Goal: Transaction & Acquisition: Purchase product/service

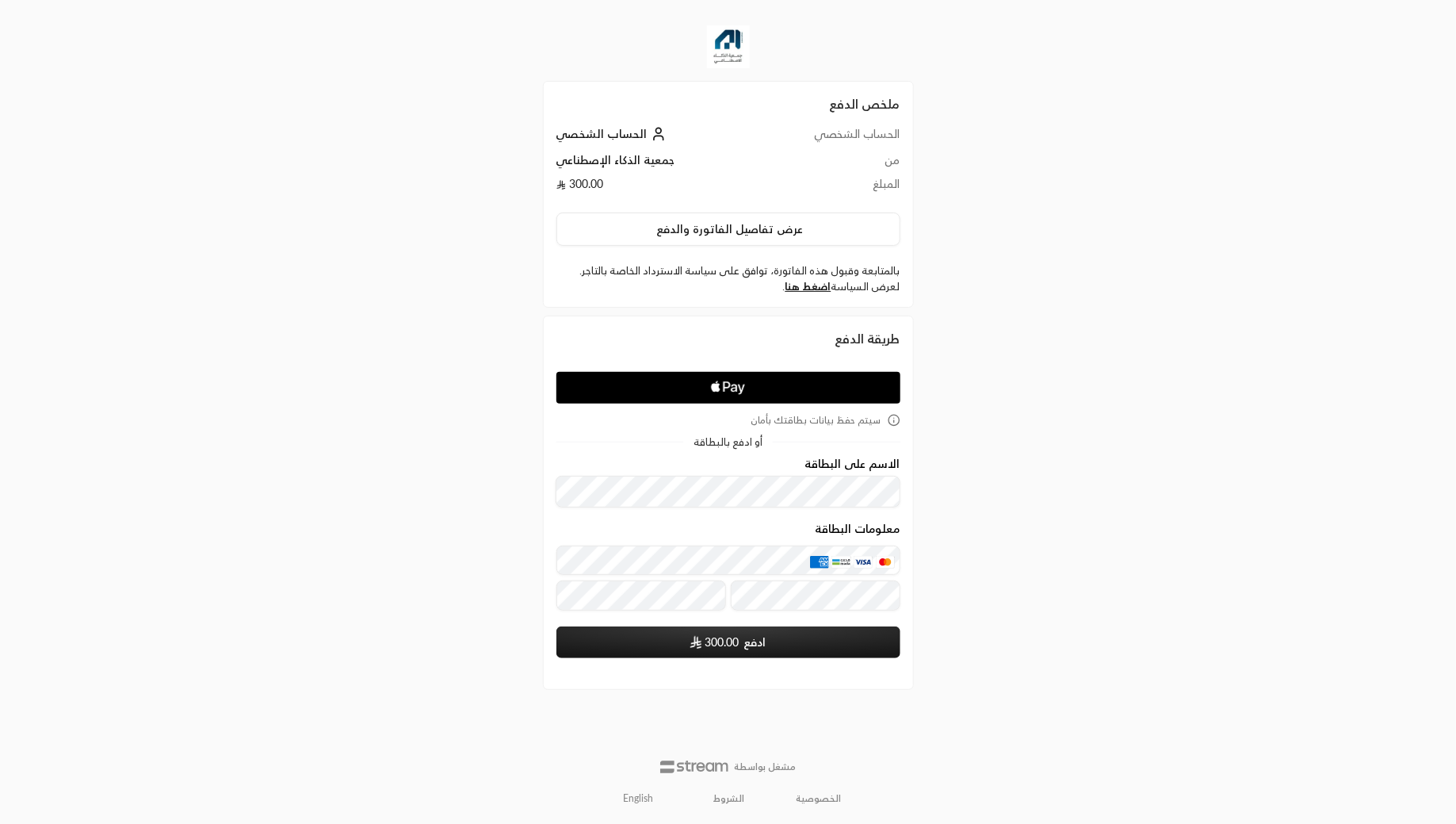
click at [628, 132] on span "الحساب الشخصي" at bounding box center [602, 134] width 92 height 14
click at [651, 131] on icon at bounding box center [658, 134] width 16 height 16
click at [610, 136] on span "الحساب الشخصي" at bounding box center [602, 134] width 92 height 14
click at [592, 176] on td "300.00" at bounding box center [656, 188] width 200 height 24
click at [626, 158] on td "جمعية الذكاء الإصطناعي" at bounding box center [656, 164] width 200 height 24
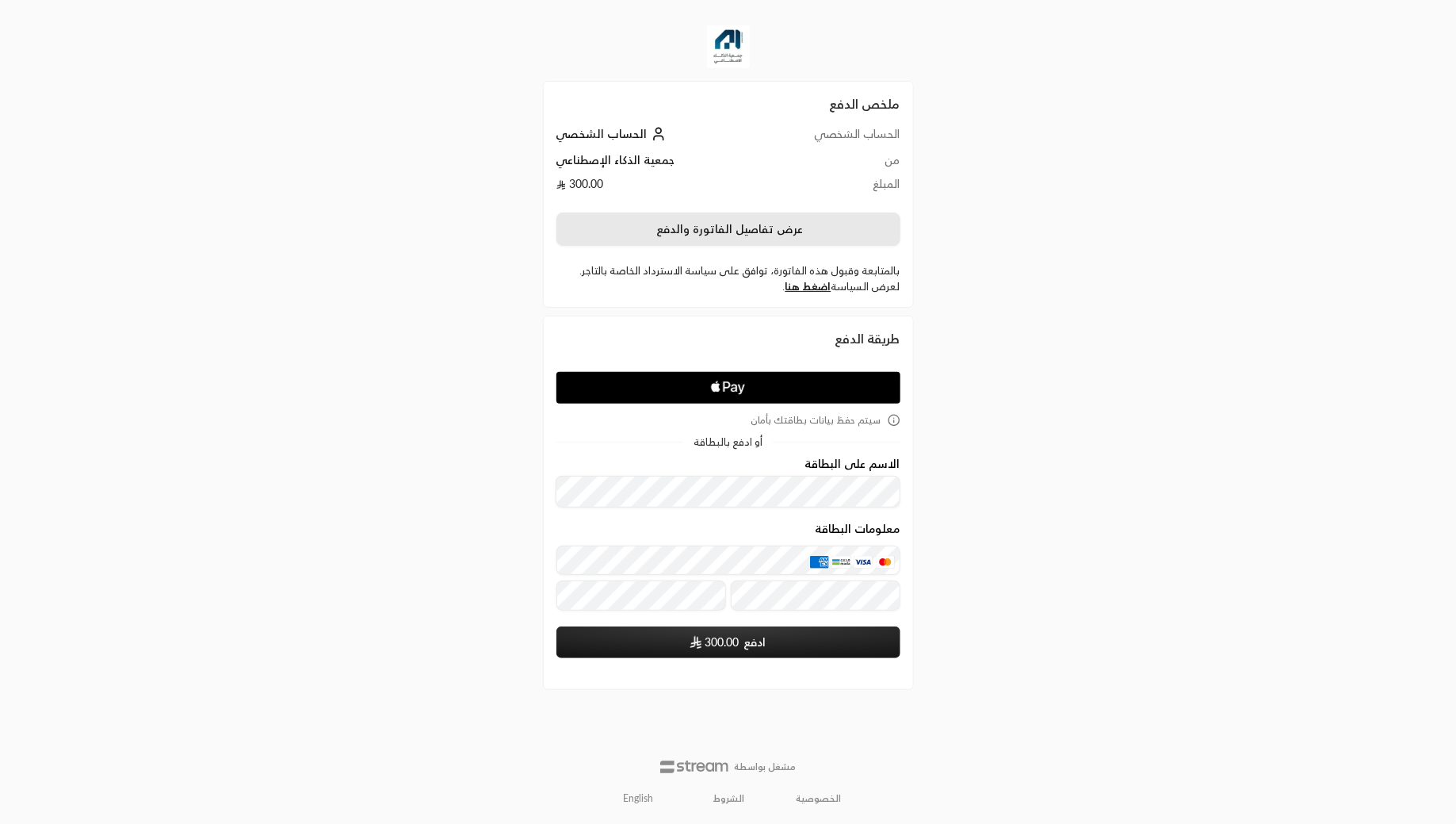
click at [727, 226] on button "عرض تفاصيل الفاتورة والدفع" at bounding box center [728, 230] width 344 height 34
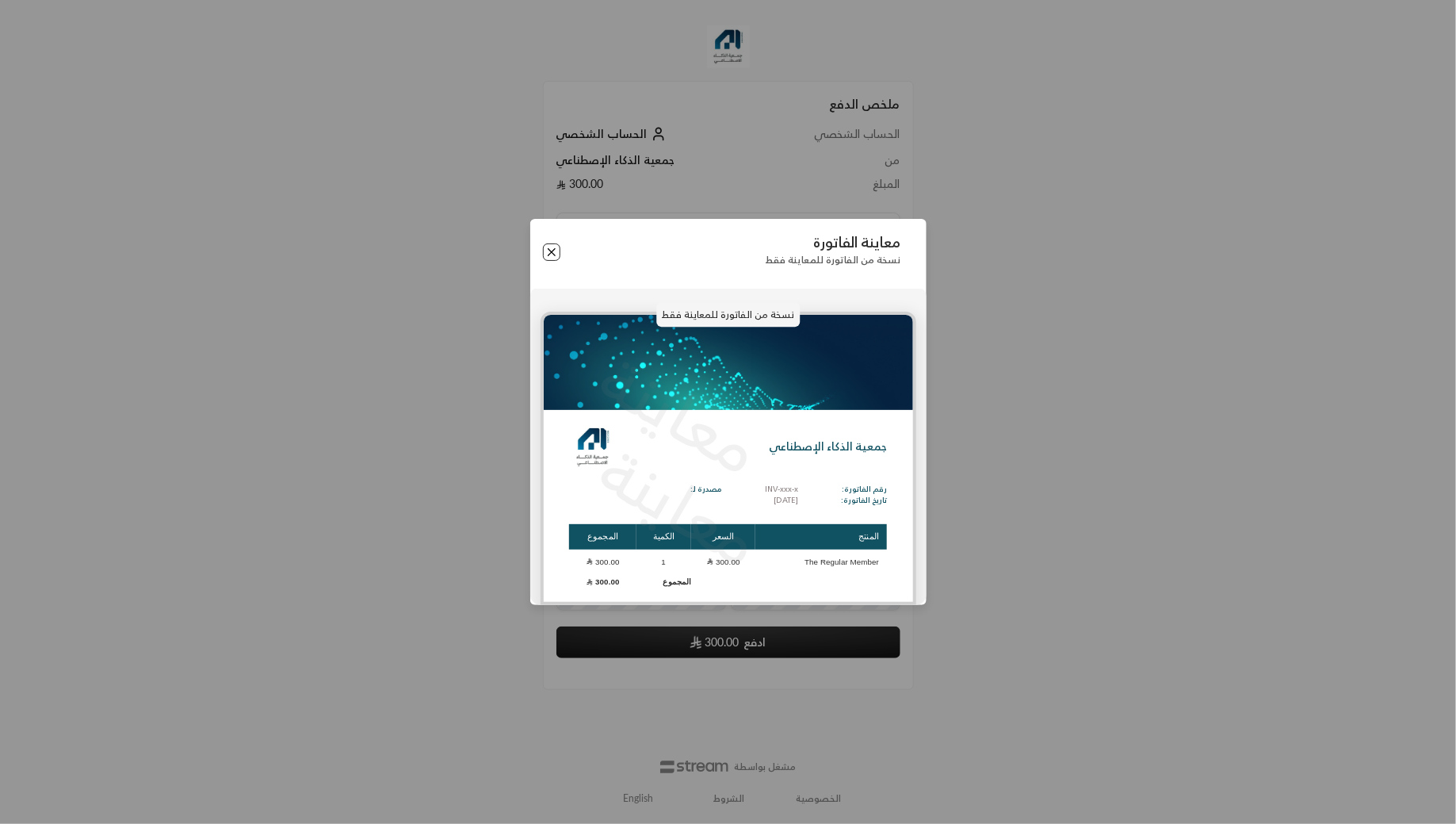
click at [547, 250] on button "Close" at bounding box center [552, 252] width 18 height 18
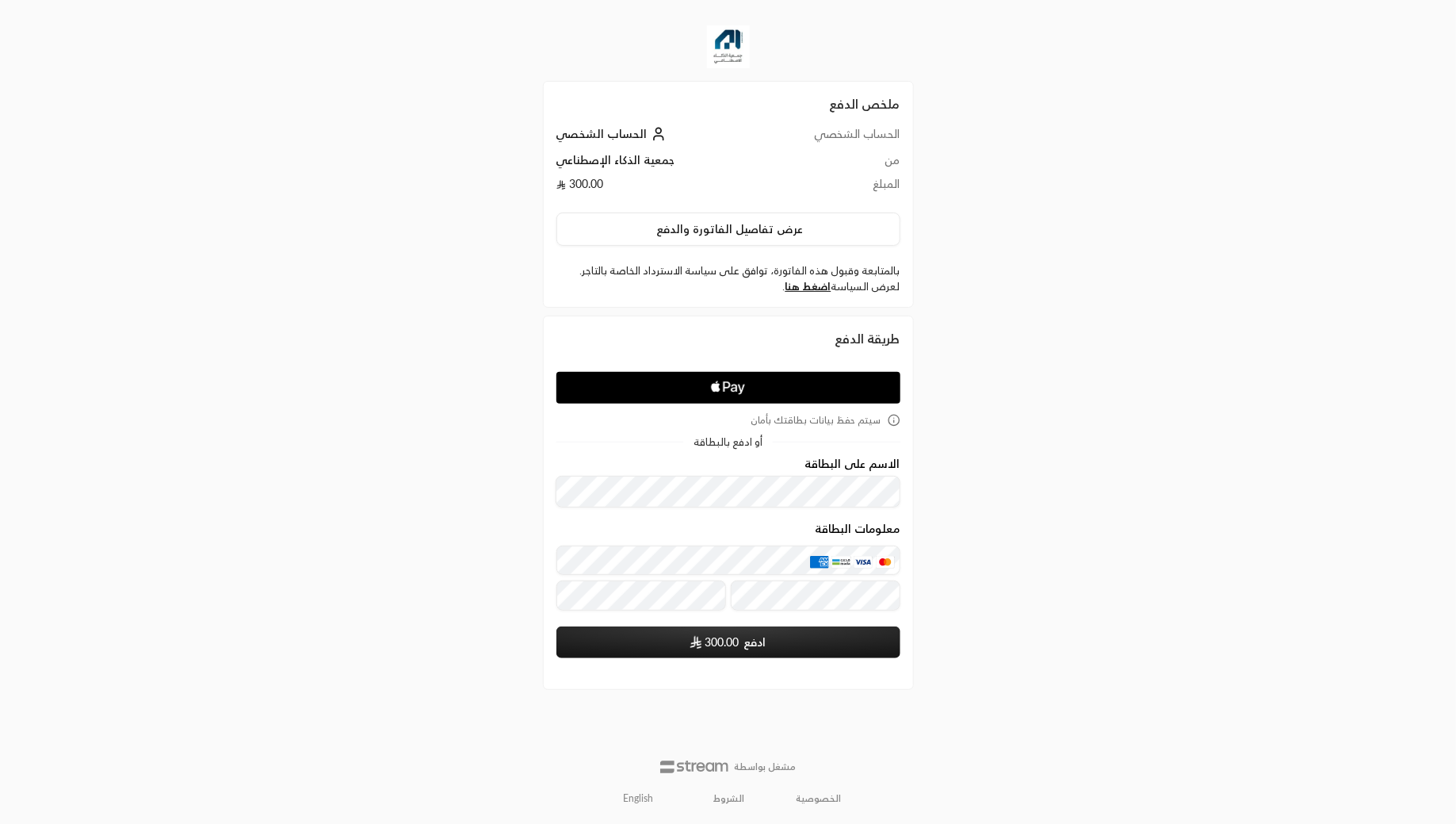
click at [650, 138] on icon at bounding box center [658, 134] width 16 height 16
click at [622, 132] on span "الحساب الشخصي" at bounding box center [602, 134] width 92 height 14
click at [679, 119] on div "ملخص الدفع الحساب الشخصي الحساب الشخصي من جمعية الذكاء الإصطناعي المبلغ 300.00 …" at bounding box center [728, 194] width 344 height 200
